Goal: Information Seeking & Learning: Learn about a topic

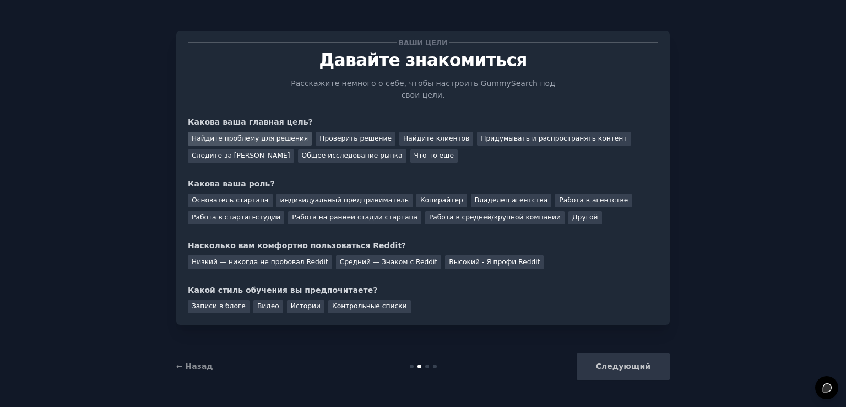
click at [263, 134] on font "Найдите проблему для решения" at bounding box center [250, 138] width 116 height 8
click at [414, 152] on font "Что-то еще" at bounding box center [434, 156] width 40 height 8
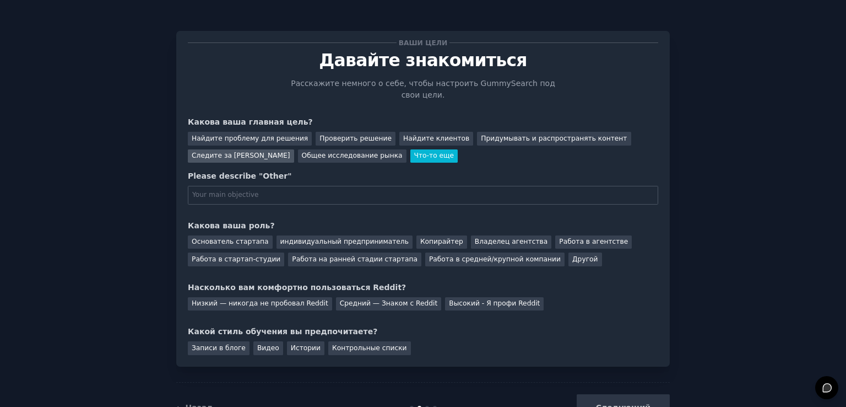
click at [242, 149] on div "Следите за [PERSON_NAME]" at bounding box center [241, 156] width 106 height 14
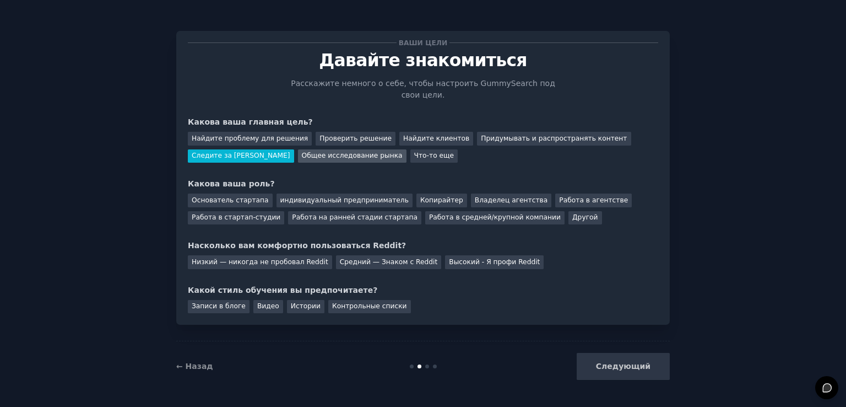
click at [303, 152] on font "Общее исследование рынка" at bounding box center [352, 156] width 101 height 8
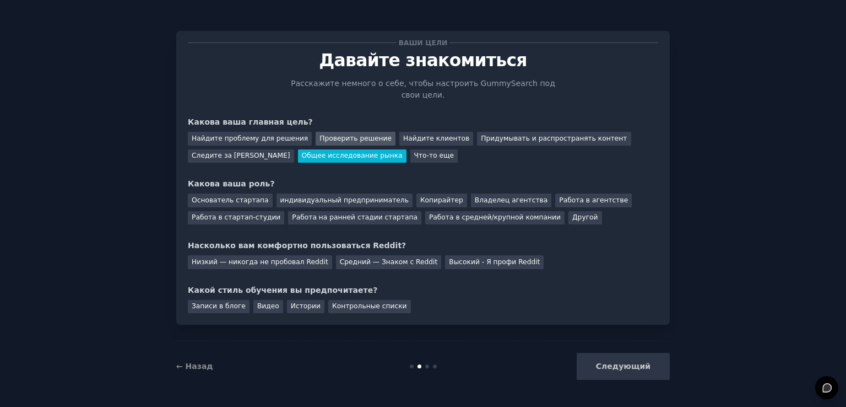
click at [323, 133] on div "Проверить решение" at bounding box center [356, 139] width 80 height 14
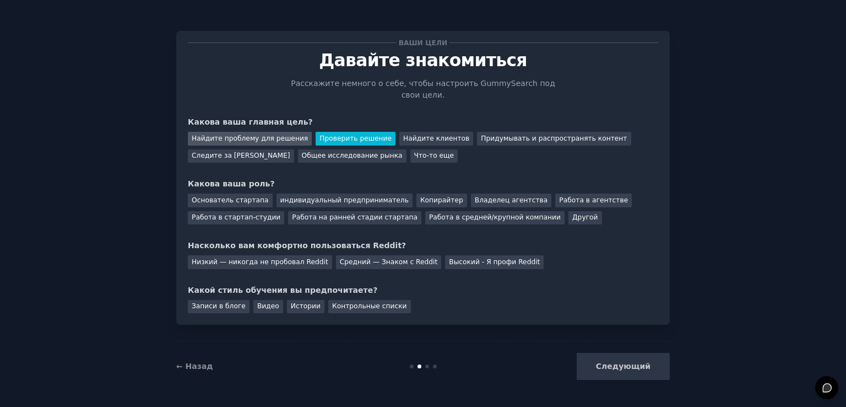
click at [227, 134] on font "Найдите проблему для решения" at bounding box center [250, 138] width 116 height 8
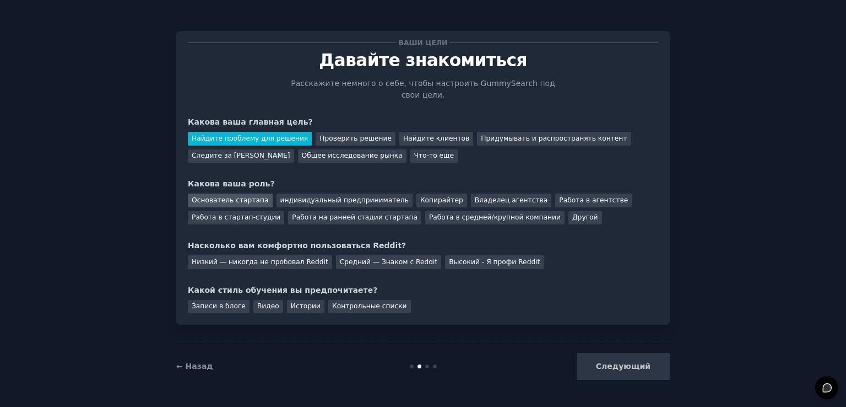
click at [233, 196] on font "Основатель стартапа" at bounding box center [230, 200] width 77 height 8
click at [245, 213] on font "Работа в стартап-студии" at bounding box center [236, 217] width 89 height 8
click at [323, 213] on font "Работа на ранней стадии стартапа" at bounding box center [355, 217] width 126 height 8
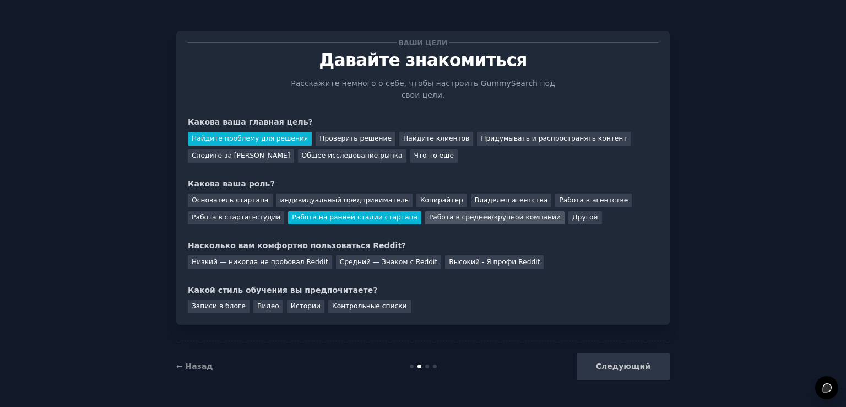
click at [466, 213] on font "Работа в средней/крупной компании" at bounding box center [495, 217] width 132 height 8
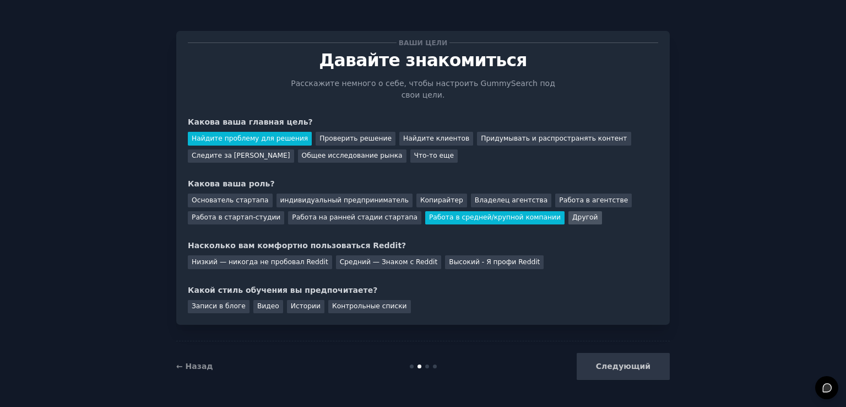
click at [573, 213] on font "Другой" at bounding box center [586, 217] width 26 height 8
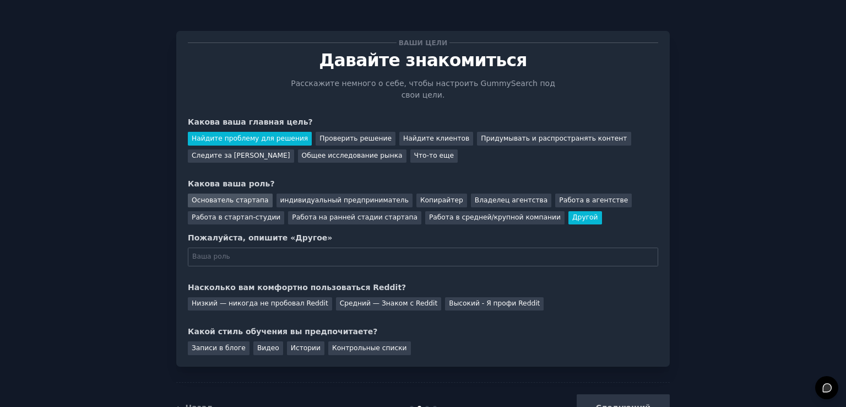
click at [223, 196] on font "Основатель стартапа" at bounding box center [230, 200] width 77 height 8
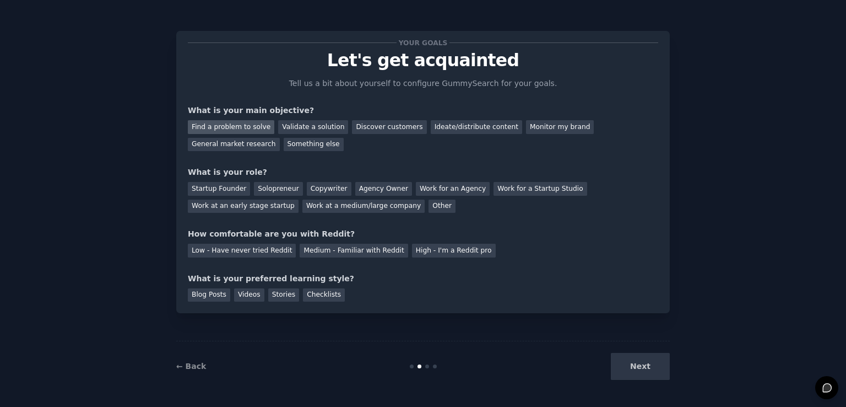
click at [226, 128] on div "Find a problem to solve" at bounding box center [231, 127] width 87 height 14
click at [279, 189] on div "Solopreneur" at bounding box center [278, 189] width 48 height 14
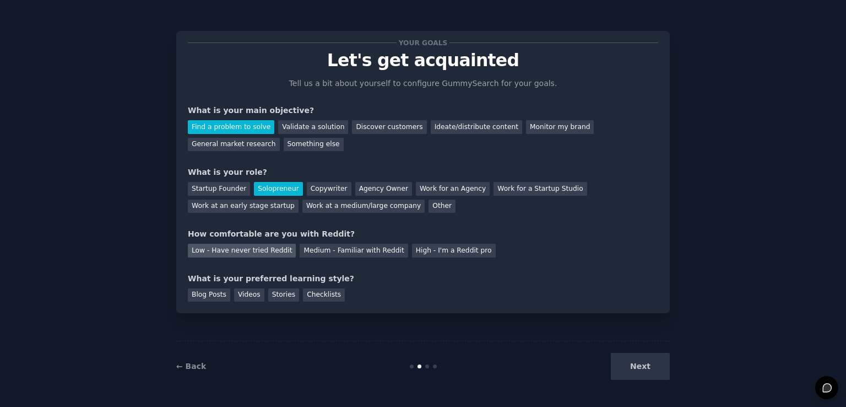
click at [251, 252] on div "Low - Have never tried Reddit" at bounding box center [242, 251] width 108 height 14
click at [216, 298] on div "Blog Posts" at bounding box center [209, 295] width 42 height 14
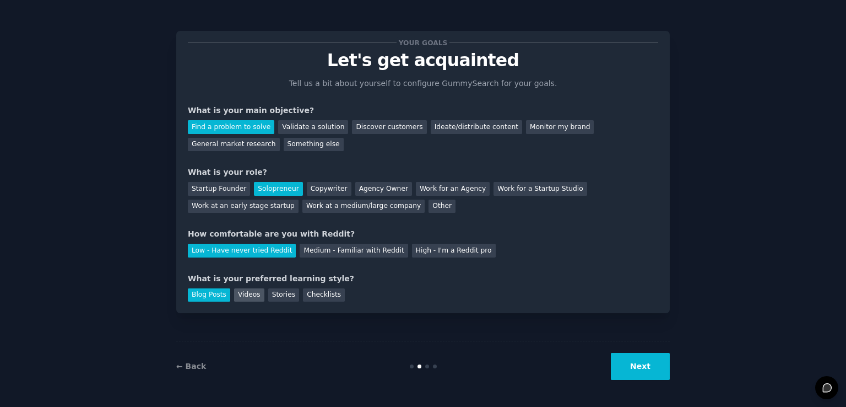
click at [234, 294] on div "Videos" at bounding box center [249, 295] width 30 height 14
click at [274, 298] on div "Stories" at bounding box center [283, 295] width 31 height 14
click at [309, 295] on div "Checklists" at bounding box center [324, 295] width 42 height 14
click at [218, 295] on div "Blog Posts" at bounding box center [209, 295] width 42 height 14
click at [638, 366] on button "Next" at bounding box center [640, 366] width 59 height 27
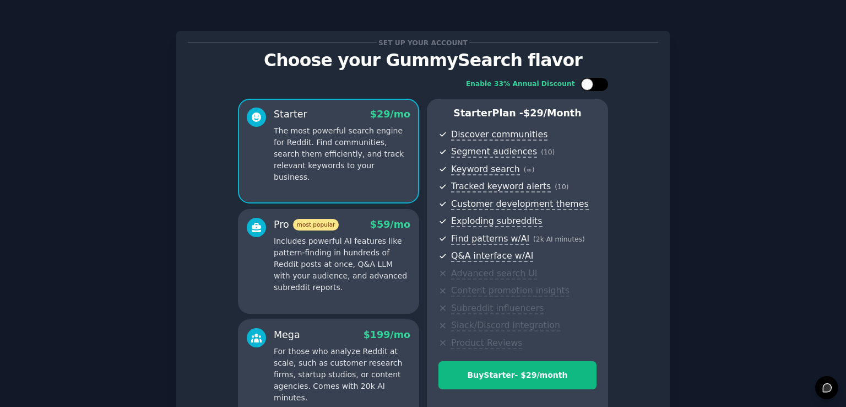
click at [595, 90] on div at bounding box center [595, 84] width 28 height 13
click at [599, 87] on div at bounding box center [602, 84] width 12 height 12
click at [599, 87] on div at bounding box center [595, 84] width 28 height 13
click at [591, 84] on div at bounding box center [589, 85] width 8 height 6
click at [589, 83] on div at bounding box center [587, 84] width 12 height 12
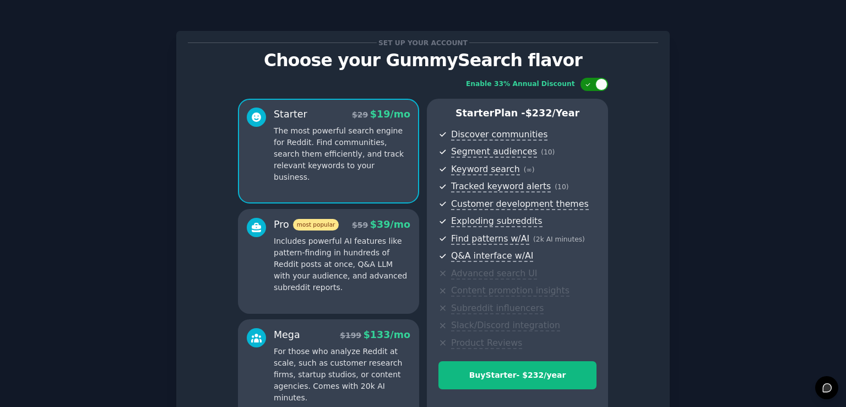
click at [593, 84] on div at bounding box center [595, 84] width 28 height 13
checkbox input "false"
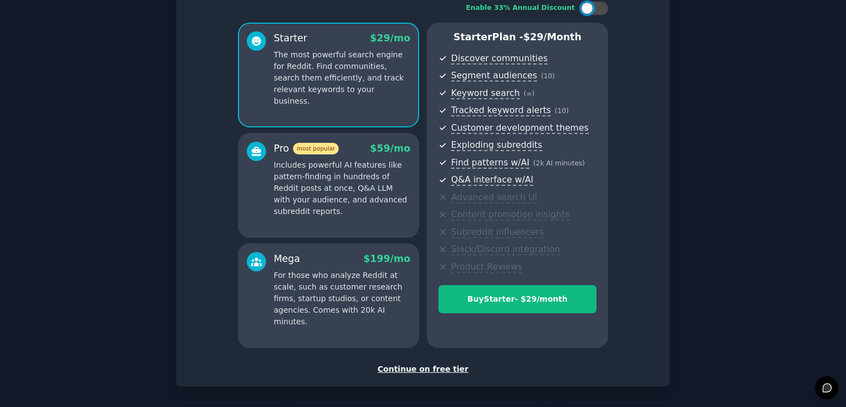
scroll to position [110, 0]
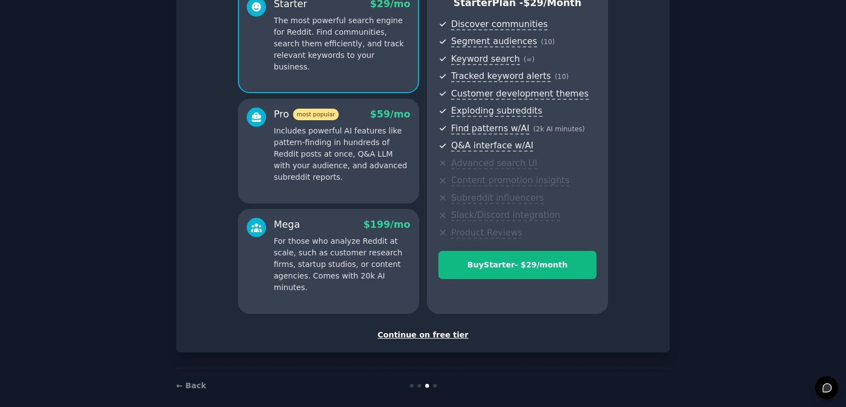
click at [430, 339] on div "Continue on free tier" at bounding box center [423, 335] width 471 height 12
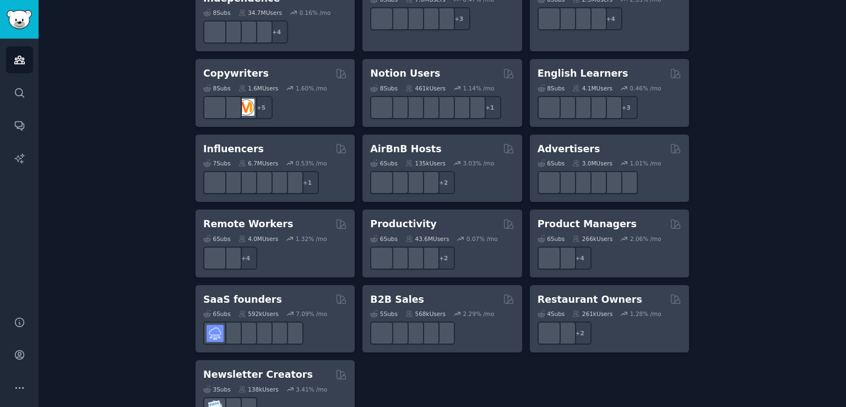
scroll to position [864, 0]
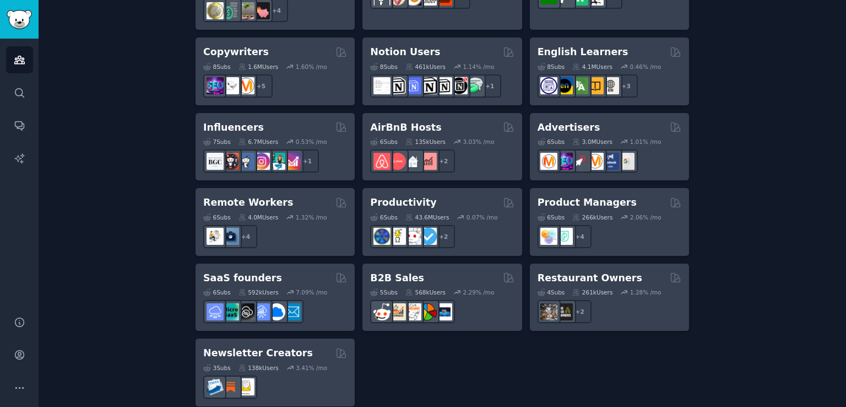
drag, startPoint x: 846, startPoint y: 344, endPoint x: 842, endPoint y: 286, distance: 58.0
click at [842, 287] on main "Audiences Info New Saved Curated Trending Create your first audience An audienc…" at bounding box center [443, 203] width 808 height 407
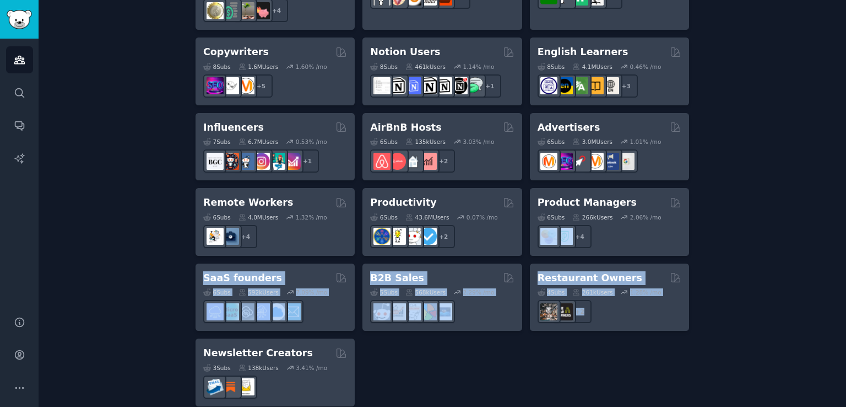
drag, startPoint x: 846, startPoint y: 289, endPoint x: 841, endPoint y: 207, distance: 81.7
click at [841, 208] on main "Audiences Info New Saved Curated Trending Create your first audience An audienc…" at bounding box center [443, 203] width 808 height 407
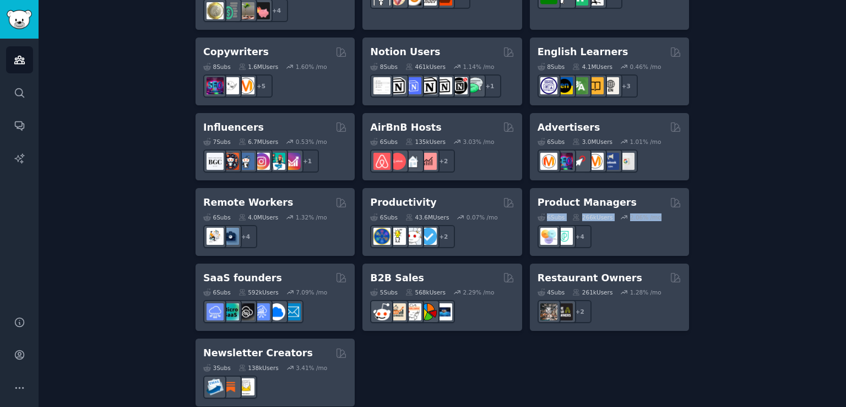
drag, startPoint x: 846, startPoint y: 197, endPoint x: 846, endPoint y: 177, distance: 19.8
click at [846, 177] on main "Audiences Info New Saved Curated Trending Create your first audience An audienc…" at bounding box center [443, 203] width 808 height 407
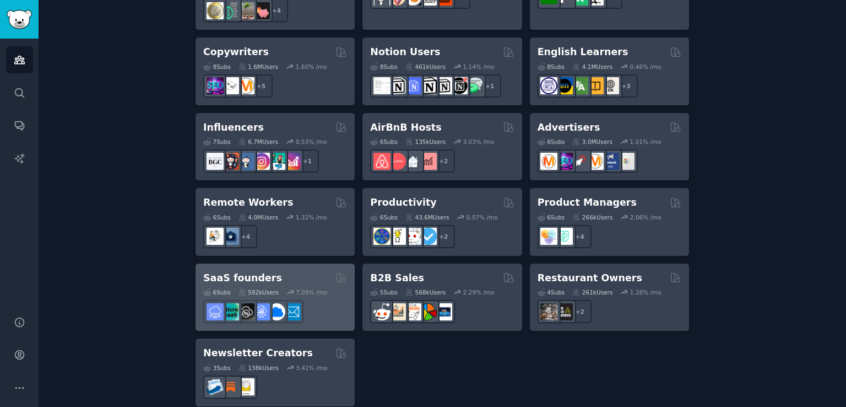
click at [301, 271] on div "SaaS founders" at bounding box center [275, 278] width 144 height 14
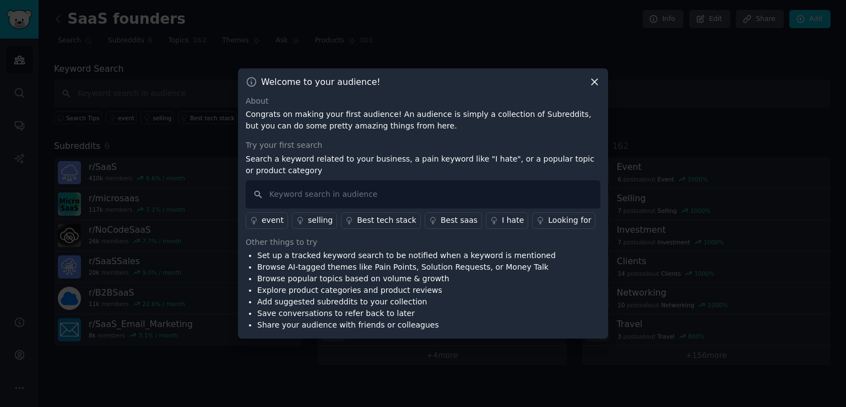
click at [277, 147] on div "Try your first search" at bounding box center [423, 145] width 355 height 12
click at [593, 78] on icon at bounding box center [595, 82] width 12 height 12
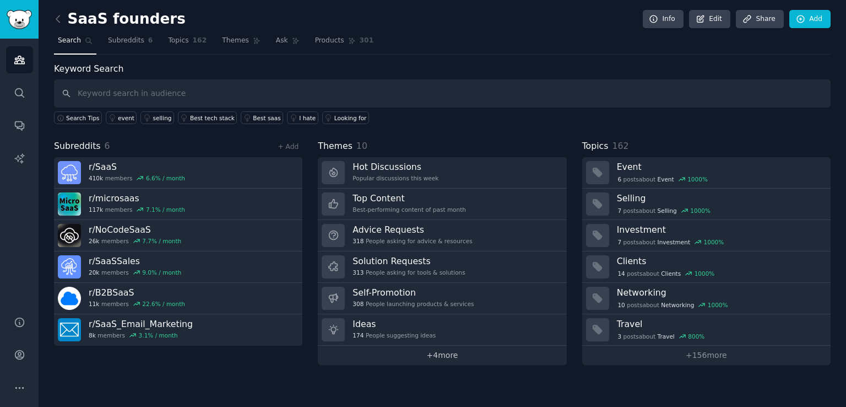
click at [364, 349] on link "+ 4 more" at bounding box center [442, 355] width 249 height 19
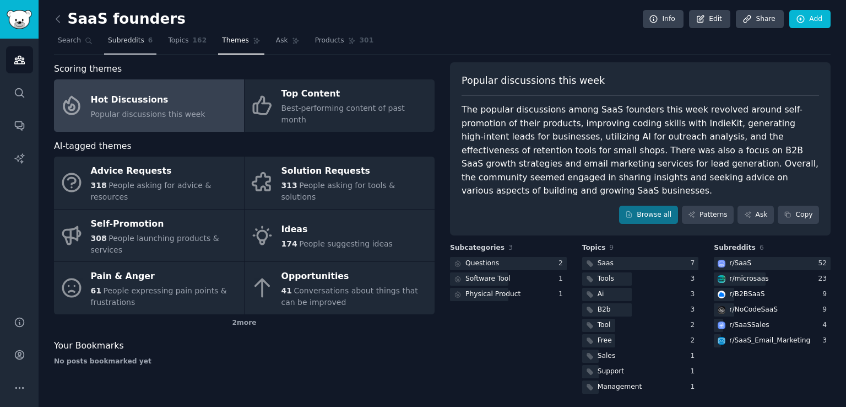
click at [120, 44] on span "Subreddits" at bounding box center [126, 41] width 36 height 10
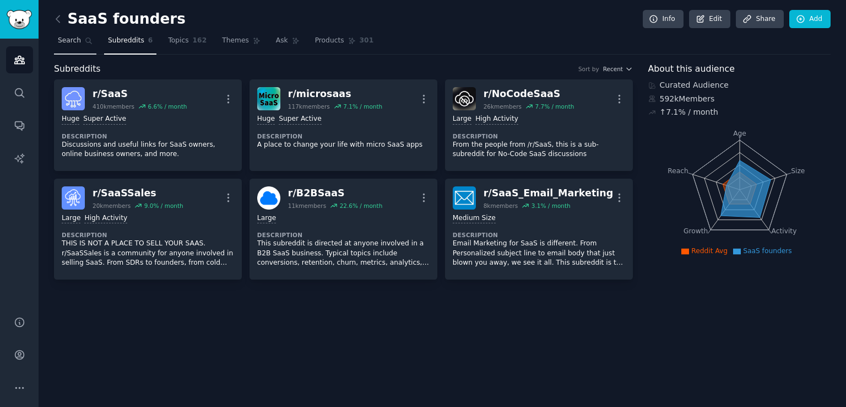
click at [74, 43] on span "Search" at bounding box center [69, 41] width 23 height 10
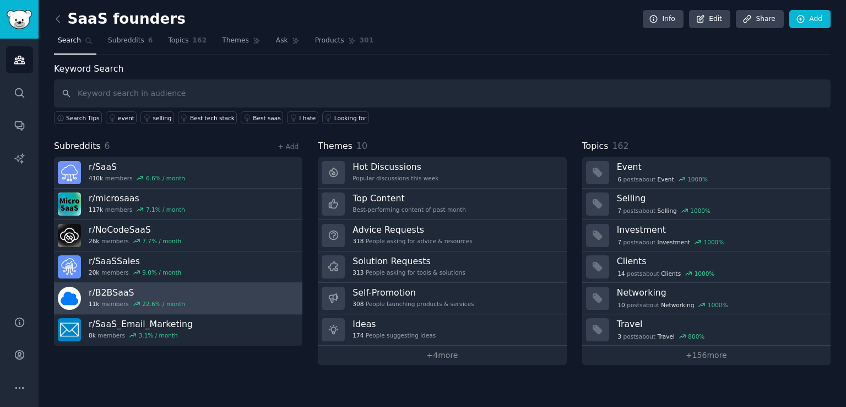
click at [187, 292] on link "r/ B2BSaaS 11k members 22.6 % / month" at bounding box center [178, 298] width 249 height 31
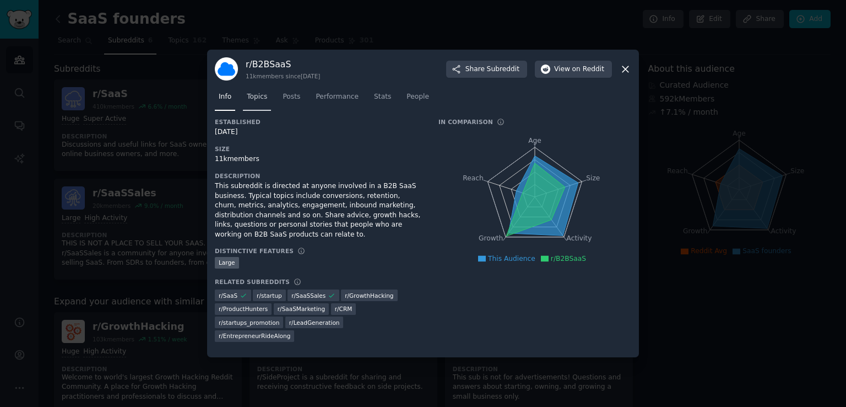
click at [258, 102] on span "Topics" at bounding box center [257, 97] width 20 height 10
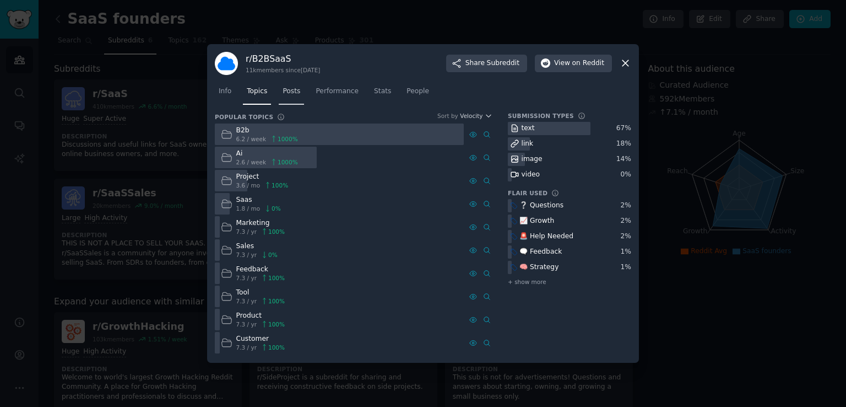
click at [295, 89] on span "Posts" at bounding box center [292, 92] width 18 height 10
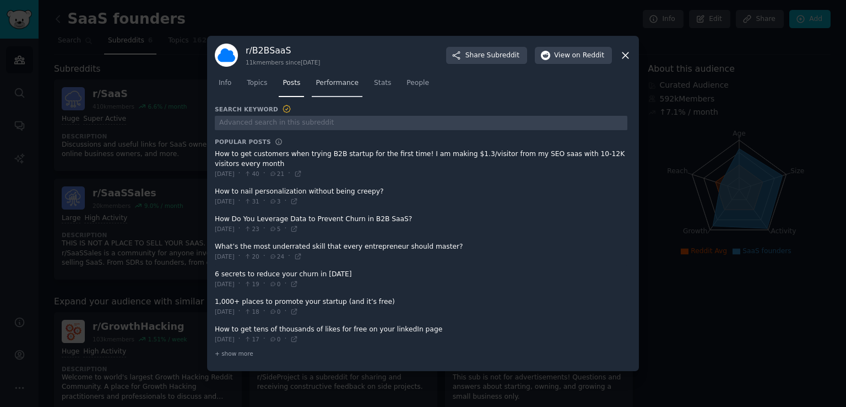
click at [329, 82] on span "Performance" at bounding box center [337, 83] width 43 height 10
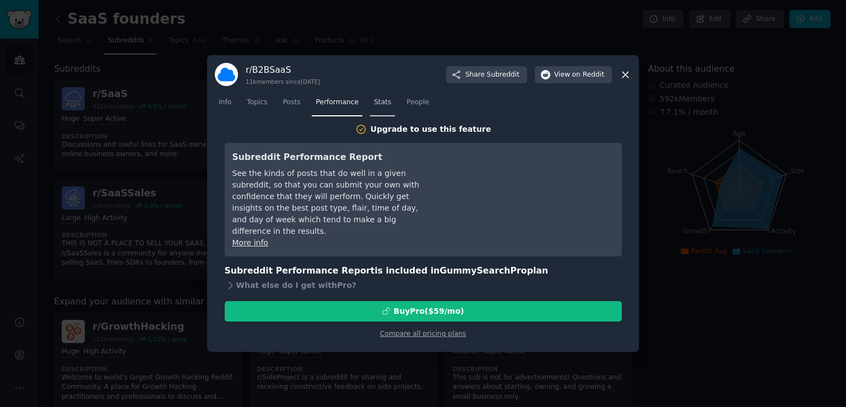
click at [381, 105] on link "Stats" at bounding box center [382, 105] width 25 height 23
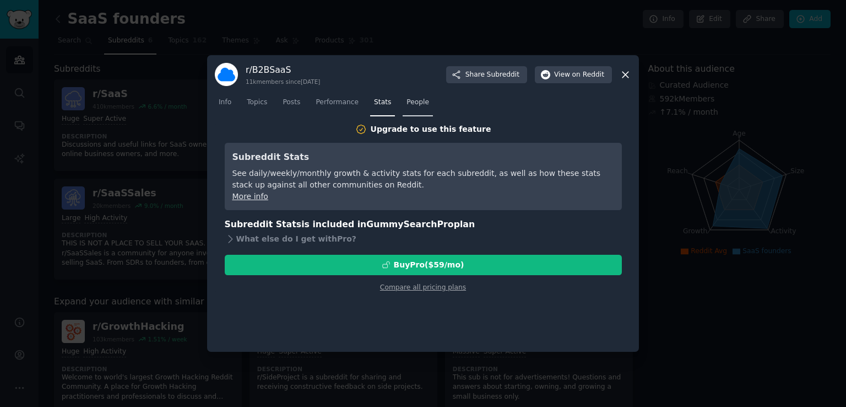
click at [407, 100] on span "People" at bounding box center [418, 103] width 23 height 10
click at [288, 104] on span "Posts" at bounding box center [292, 103] width 18 height 10
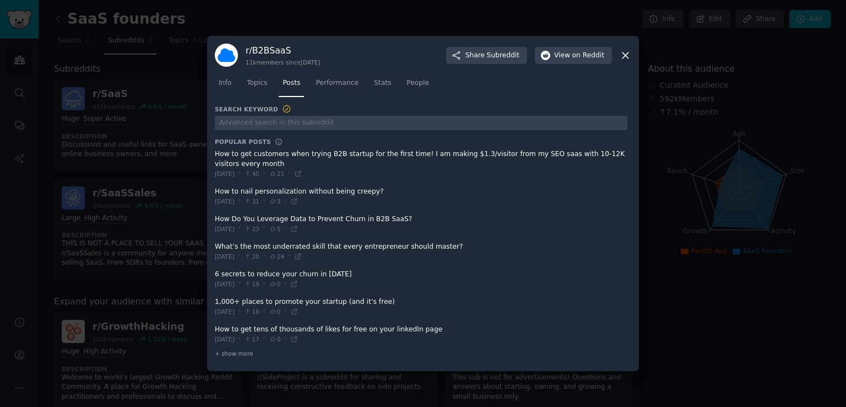
click at [625, 54] on icon at bounding box center [626, 56] width 12 height 12
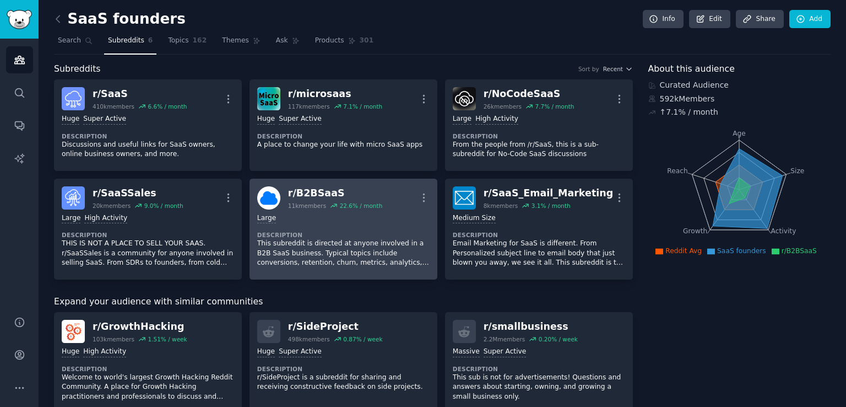
click at [391, 210] on div "Large Description This subreddit is directed at anyone involved in a B2B SaaS b…" at bounding box center [343, 240] width 172 height 62
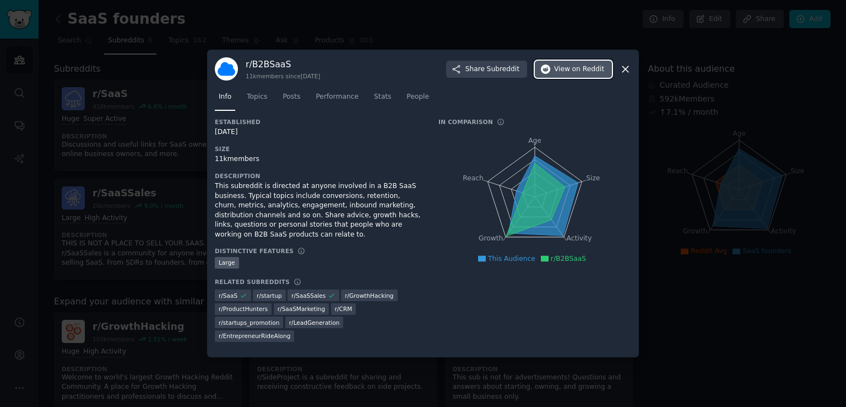
click at [569, 72] on span "View on Reddit" at bounding box center [579, 69] width 50 height 10
click at [260, 102] on span "Topics" at bounding box center [257, 97] width 20 height 10
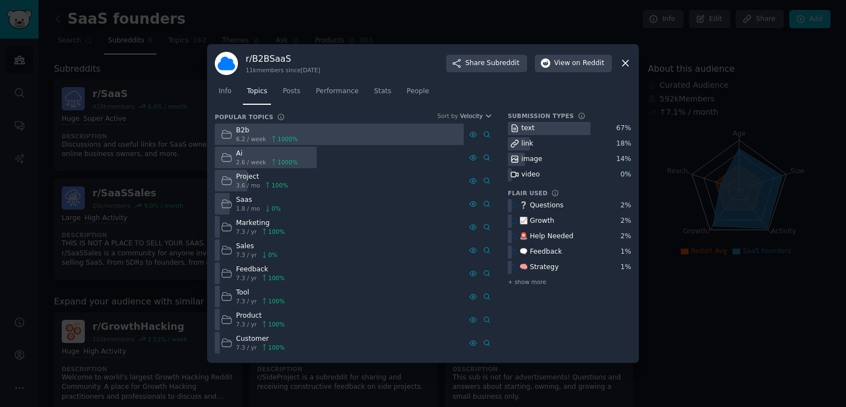
click at [230, 132] on icon at bounding box center [227, 134] width 10 height 8
click at [227, 133] on icon at bounding box center [227, 134] width 12 height 12
click at [255, 137] on span "6.2 / week" at bounding box center [251, 139] width 30 height 8
click at [287, 91] on span "Posts" at bounding box center [292, 92] width 18 height 10
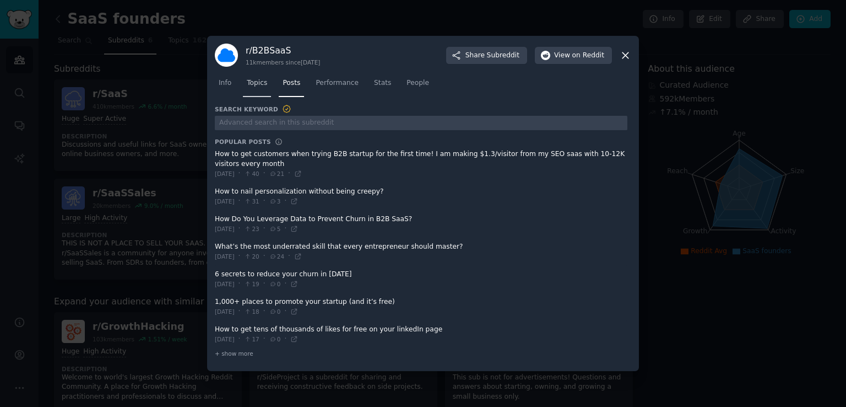
click at [255, 91] on link "Topics" at bounding box center [257, 85] width 28 height 23
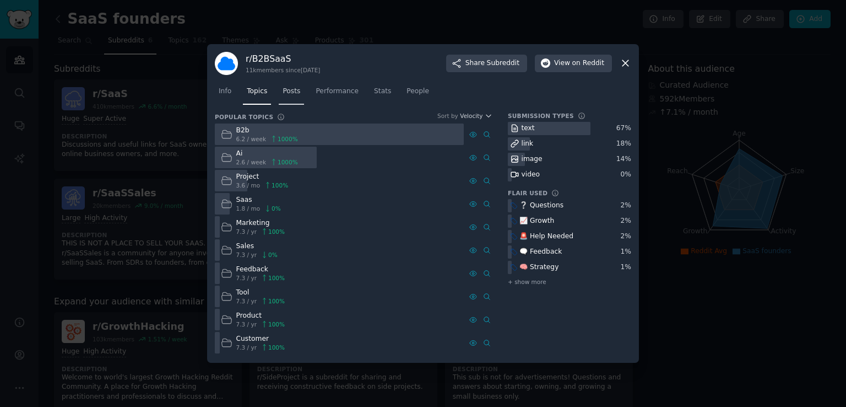
click at [293, 95] on span "Posts" at bounding box center [292, 92] width 18 height 10
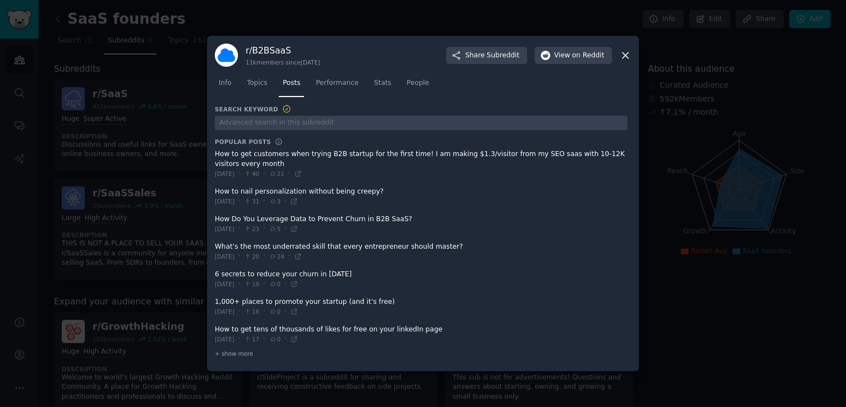
click at [624, 53] on icon at bounding box center [626, 55] width 6 height 6
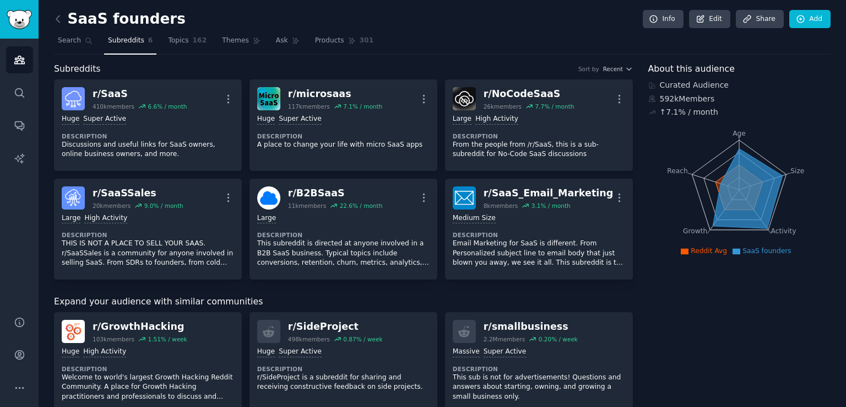
click at [1, 98] on div "Audiences Search Conversations AI Reports" at bounding box center [19, 171] width 39 height 264
click at [20, 95] on icon "Sidebar" at bounding box center [20, 93] width 12 height 12
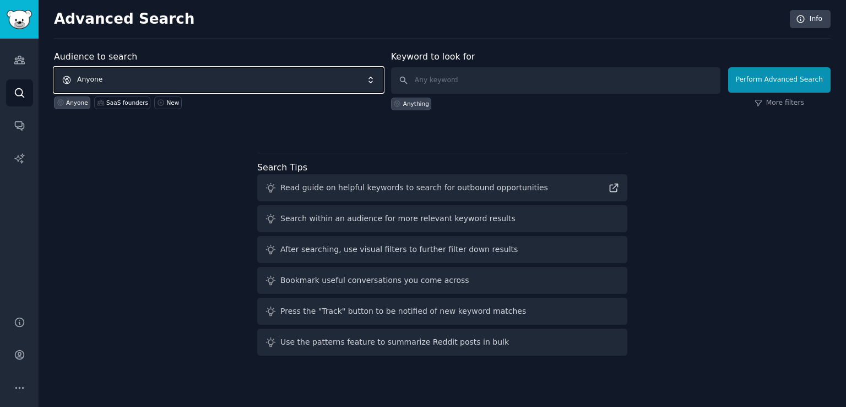
click at [118, 78] on span "Anyone" at bounding box center [219, 79] width 330 height 25
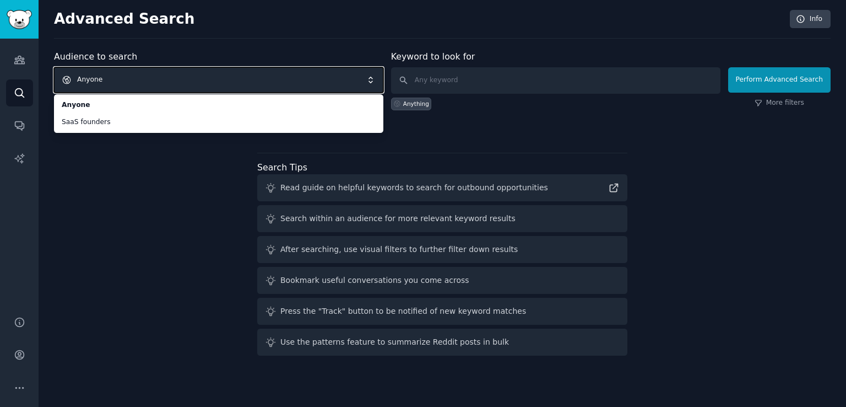
click at [105, 82] on span "Anyone" at bounding box center [219, 79] width 330 height 25
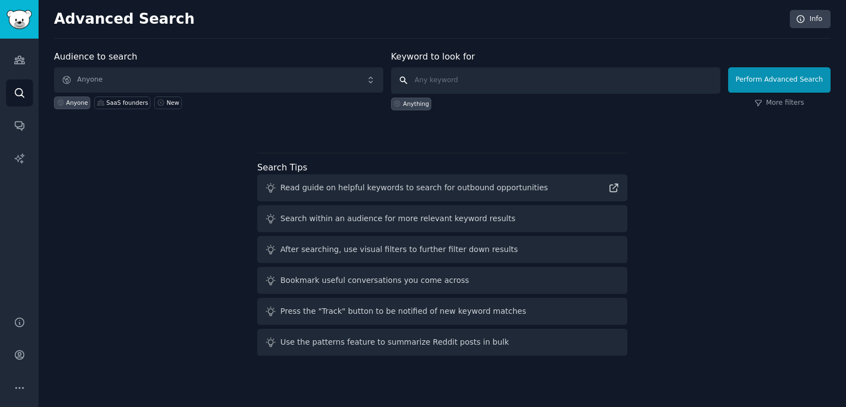
click at [450, 82] on input "text" at bounding box center [556, 80] width 330 height 26
type input "С"
type input "CRM dental clinic"
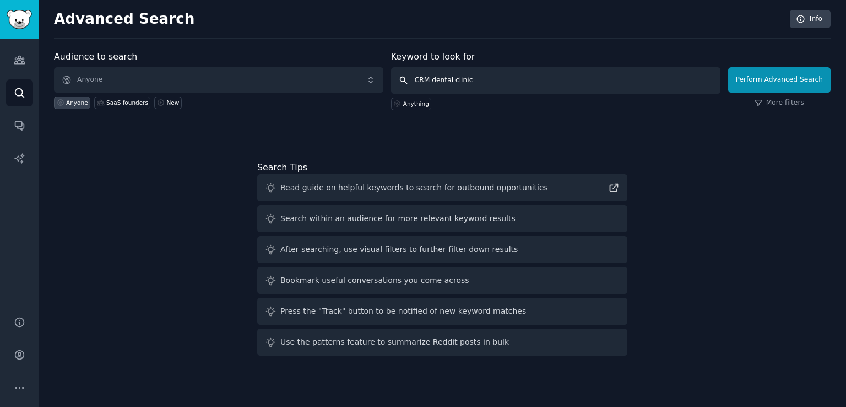
click button "Perform Advanced Search" at bounding box center [779, 79] width 102 height 25
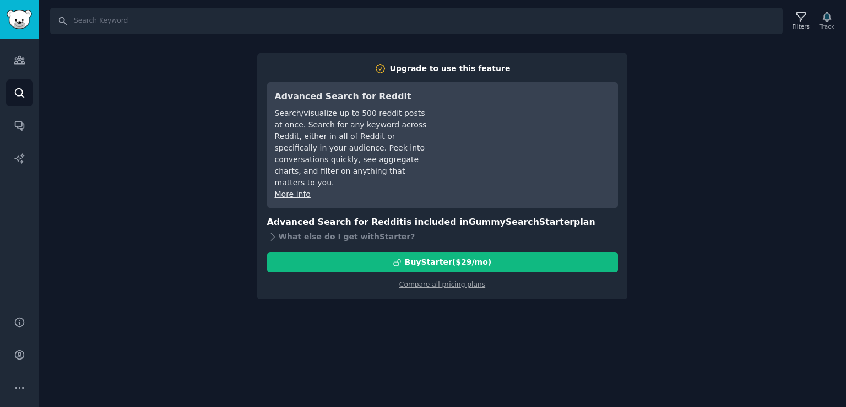
click at [698, 147] on div "Search Filters Track Upgrade to use this feature Advanced Search for Reddit Sea…" at bounding box center [443, 203] width 808 height 407
click at [186, 157] on div "Search Filters Track Upgrade to use this feature Advanced Search for Reddit Sea…" at bounding box center [443, 203] width 808 height 407
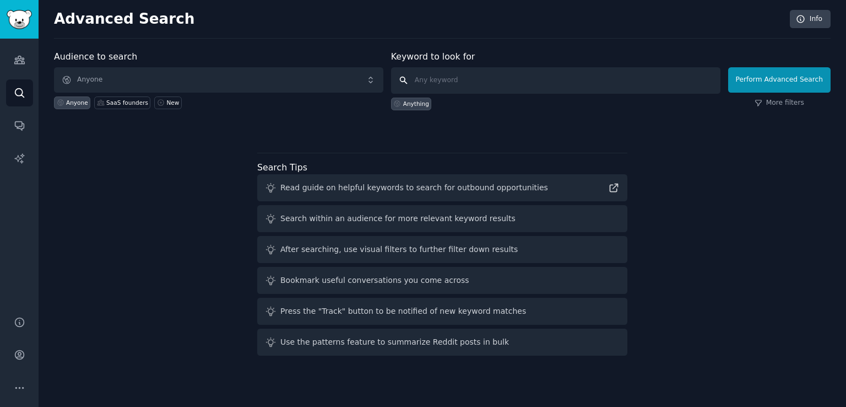
click at [460, 79] on input "text" at bounding box center [556, 80] width 330 height 26
click at [762, 84] on button "Perform Advanced Search" at bounding box center [779, 79] width 102 height 25
click at [430, 86] on input "text" at bounding box center [556, 80] width 330 height 26
type input "CRM"
click button "Perform Advanced Search" at bounding box center [779, 79] width 102 height 25
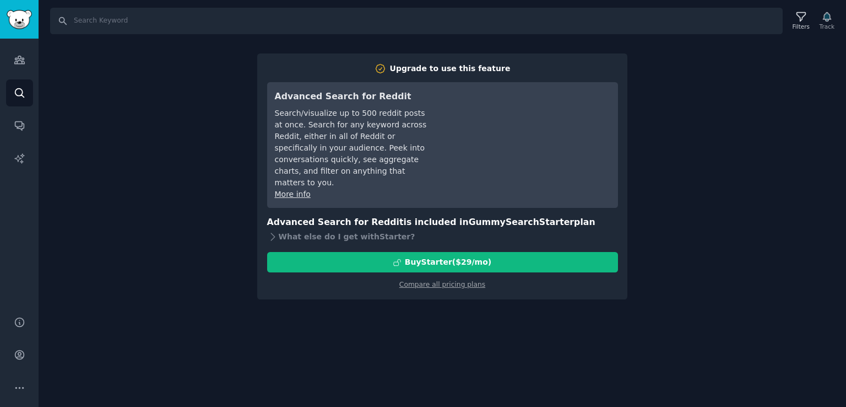
click at [295, 190] on link "More info" at bounding box center [293, 194] width 36 height 9
click at [212, 23] on input "Search" at bounding box center [416, 21] width 733 height 26
click at [212, 23] on input "crm" at bounding box center [416, 21] width 733 height 26
type input "crm dental"
